Goal: Task Accomplishment & Management: Use online tool/utility

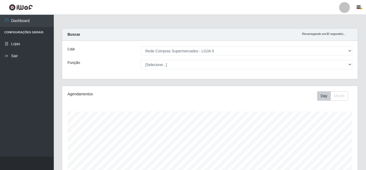
select select "397"
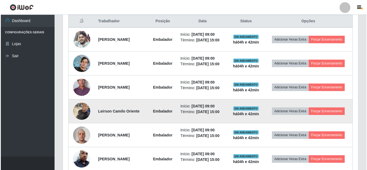
scroll to position [199, 0]
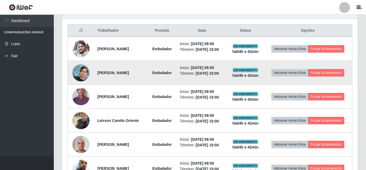
click at [82, 68] on img at bounding box center [80, 72] width 17 height 17
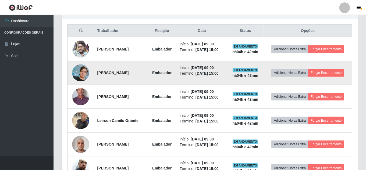
scroll to position [112, 293]
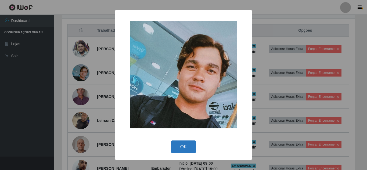
click at [186, 143] on button "OK" at bounding box center [183, 147] width 25 height 13
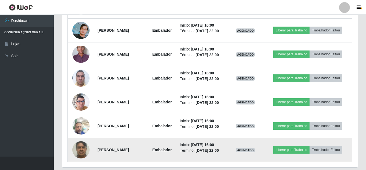
scroll to position [351, 0]
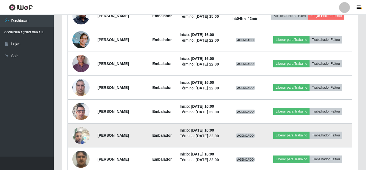
click at [78, 139] on img at bounding box center [80, 135] width 17 height 23
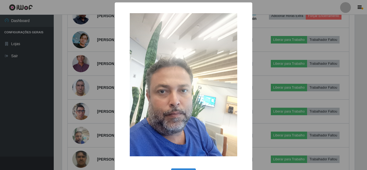
click at [48, 101] on div "× OK Cancel" at bounding box center [183, 85] width 367 height 170
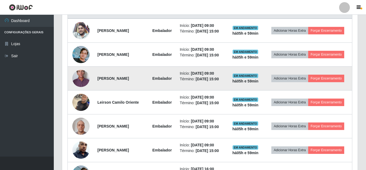
scroll to position [244, 0]
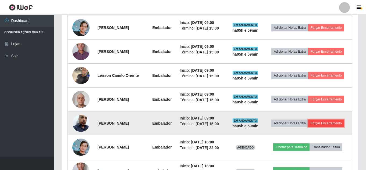
click at [330, 124] on button "Forçar Encerramento" at bounding box center [326, 124] width 36 height 8
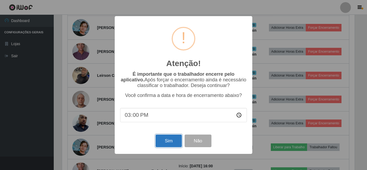
click at [169, 140] on button "Sim" at bounding box center [169, 141] width 26 height 13
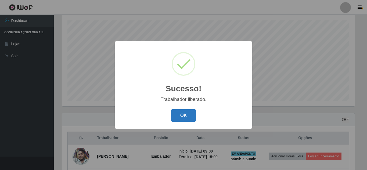
click at [184, 117] on button "OK" at bounding box center [183, 115] width 25 height 13
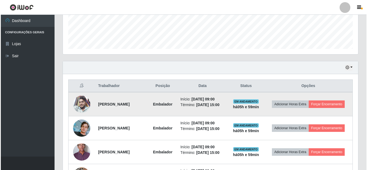
scroll to position [145, 0]
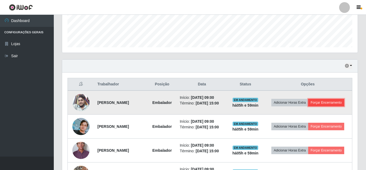
click at [329, 103] on button "Forçar Encerramento" at bounding box center [326, 103] width 36 height 8
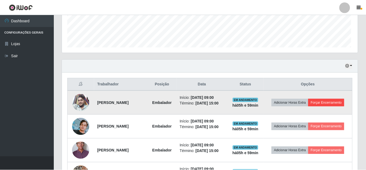
scroll to position [112, 293]
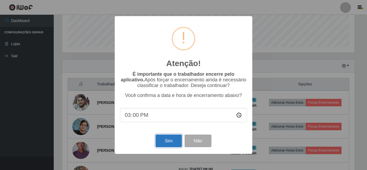
click at [172, 142] on button "Sim" at bounding box center [169, 141] width 26 height 13
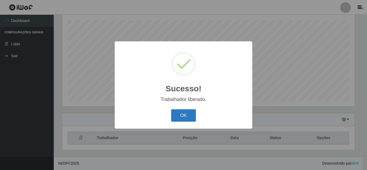
click at [180, 115] on button "OK" at bounding box center [183, 115] width 25 height 13
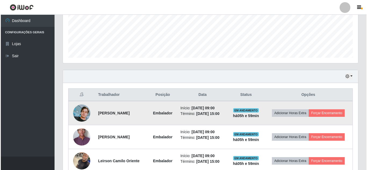
scroll to position [145, 0]
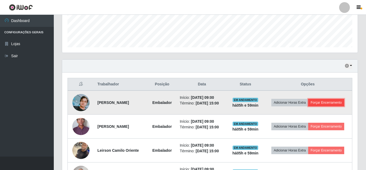
click at [332, 104] on button "Forçar Encerramento" at bounding box center [326, 103] width 36 height 8
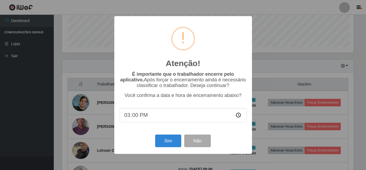
scroll to position [112, 293]
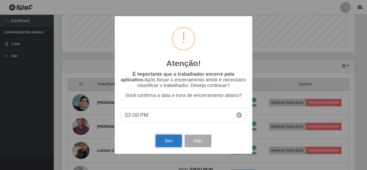
click at [172, 140] on button "Sim" at bounding box center [169, 141] width 26 height 13
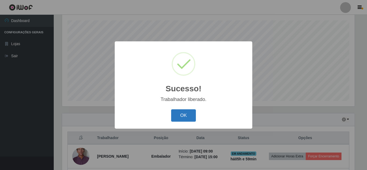
click at [188, 113] on button "OK" at bounding box center [183, 115] width 25 height 13
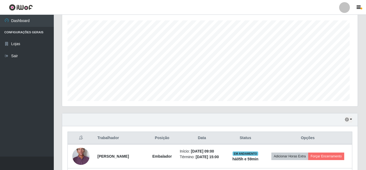
scroll to position [0, 0]
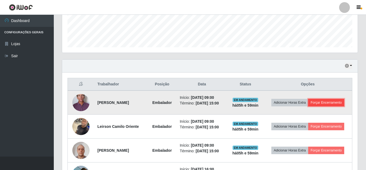
click at [330, 103] on button "Forçar Encerramento" at bounding box center [326, 103] width 36 height 8
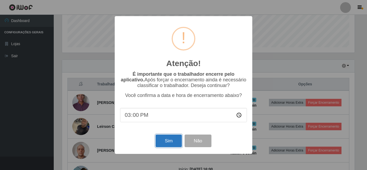
click at [166, 140] on button "Sim" at bounding box center [169, 141] width 26 height 13
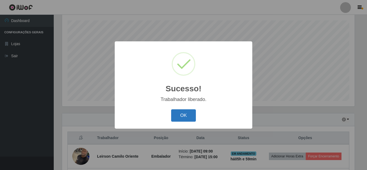
click at [190, 115] on button "OK" at bounding box center [183, 115] width 25 height 13
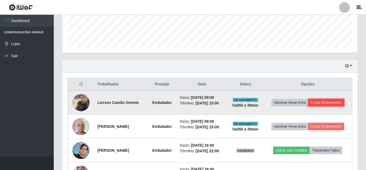
click at [328, 102] on button "Forçar Encerramento" at bounding box center [326, 103] width 36 height 8
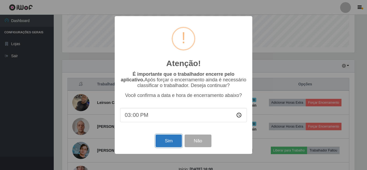
click at [167, 142] on button "Sim" at bounding box center [169, 141] width 26 height 13
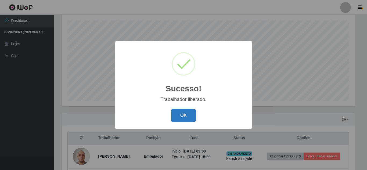
click at [187, 115] on button "OK" at bounding box center [183, 115] width 25 height 13
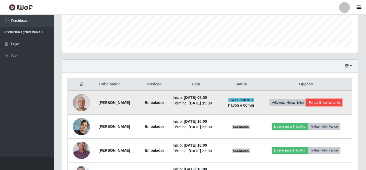
click at [329, 105] on button "Forçar Encerramento" at bounding box center [324, 103] width 36 height 8
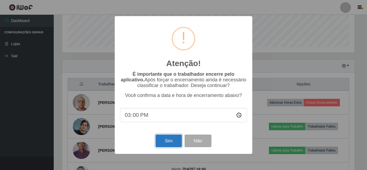
click at [172, 143] on button "Sim" at bounding box center [169, 141] width 26 height 13
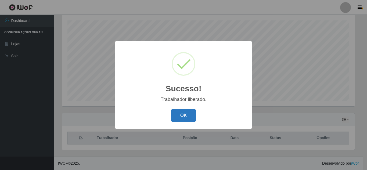
click at [180, 112] on button "OK" at bounding box center [183, 115] width 25 height 13
